Goal: Information Seeking & Learning: Learn about a topic

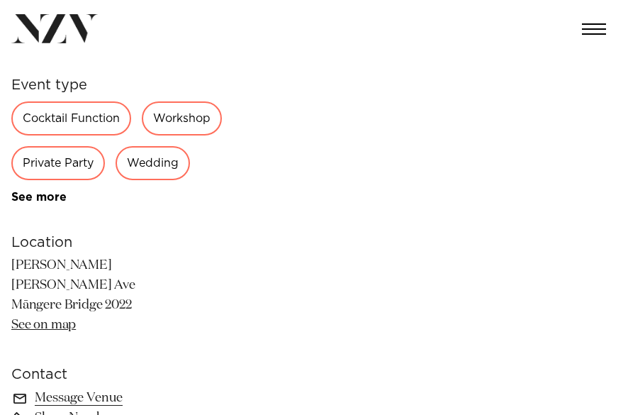
scroll to position [638, 0]
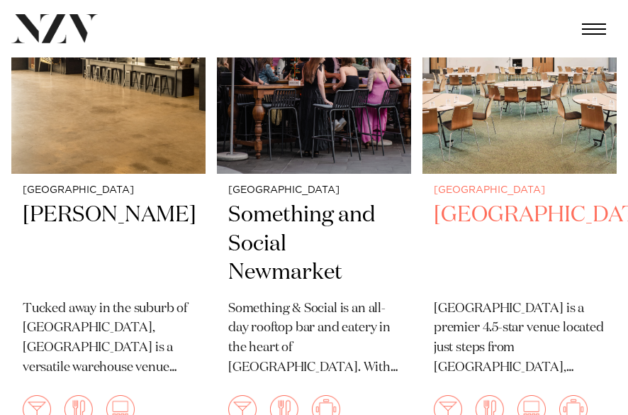
scroll to position [8283, 0]
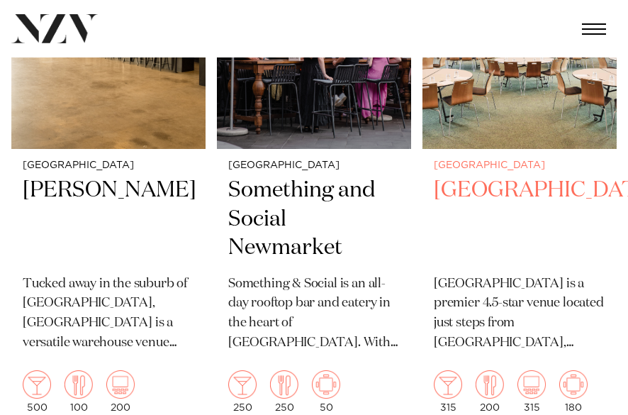
drag, startPoint x: 485, startPoint y: 182, endPoint x: 484, endPoint y: 152, distance: 30.5
click at [484, 177] on h2 "[GEOGRAPHIC_DATA]" at bounding box center [520, 220] width 172 height 87
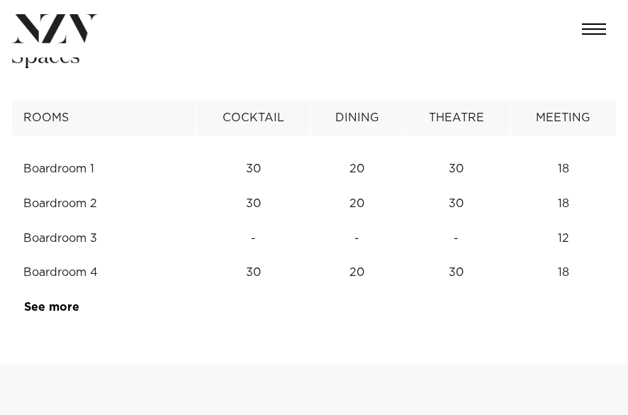
scroll to position [1489, 0]
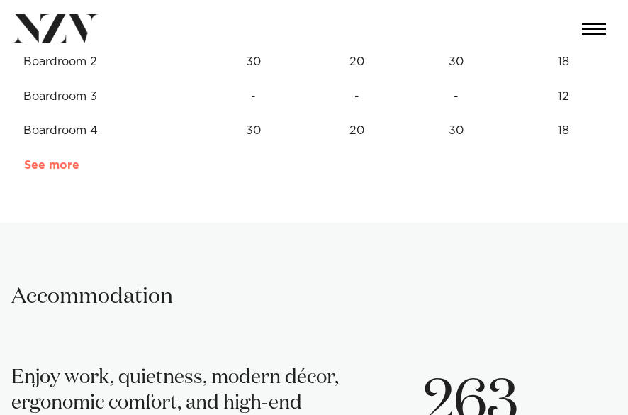
click at [69, 165] on link "See more" at bounding box center [79, 165] width 111 height 11
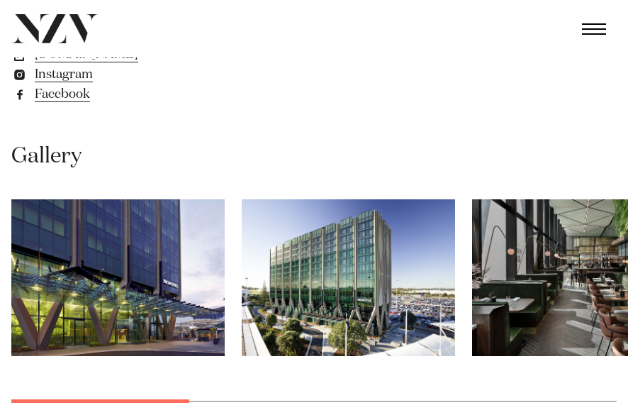
scroll to position [922, 0]
